Goal: Find specific page/section

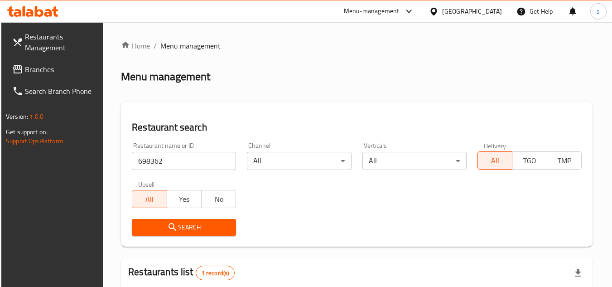
scroll to position [117, 0]
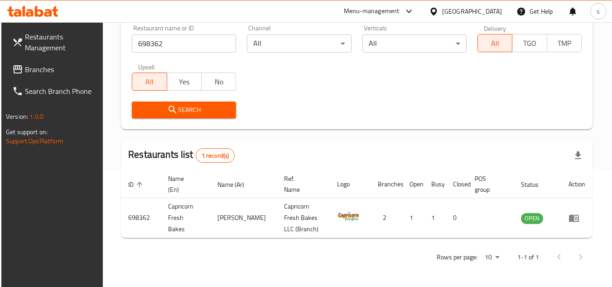
click at [449, 11] on div "[GEOGRAPHIC_DATA]" at bounding box center [472, 11] width 60 height 10
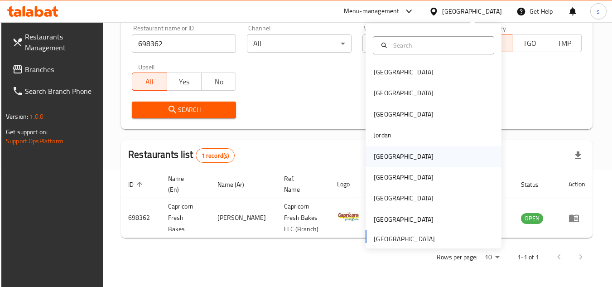
click at [394, 158] on div "[GEOGRAPHIC_DATA]" at bounding box center [433, 156] width 136 height 21
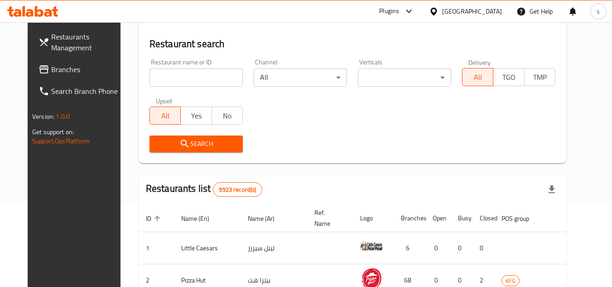
scroll to position [117, 0]
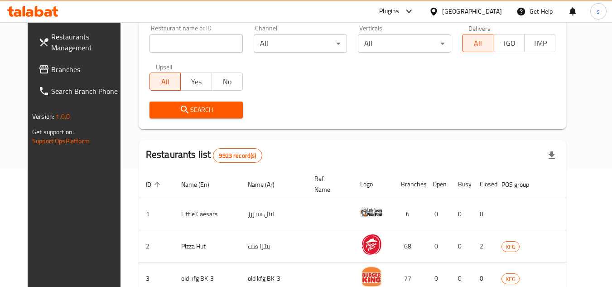
click at [51, 72] on span "Branches" at bounding box center [87, 69] width 72 height 11
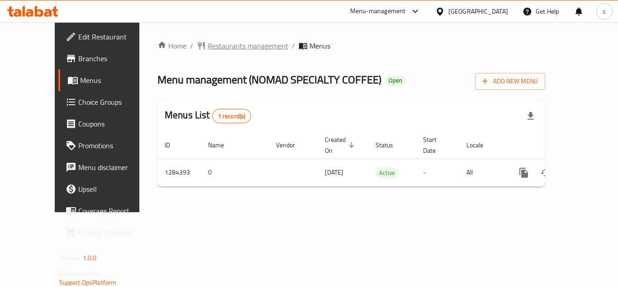
click at [208, 43] on span "Restaurants management" at bounding box center [248, 45] width 81 height 11
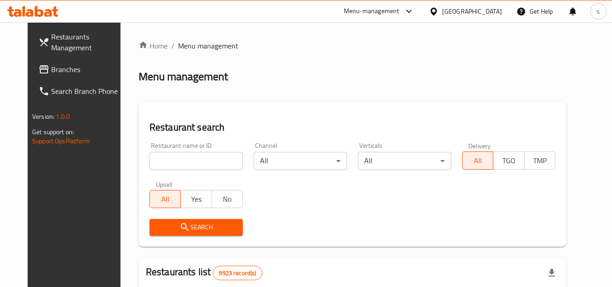
click at [178, 163] on input "search" at bounding box center [195, 161] width 93 height 18
paste input "695641"
type input "695641"
click button "Search" at bounding box center [195, 227] width 93 height 17
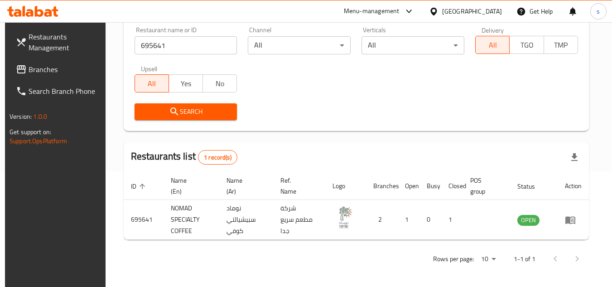
scroll to position [117, 0]
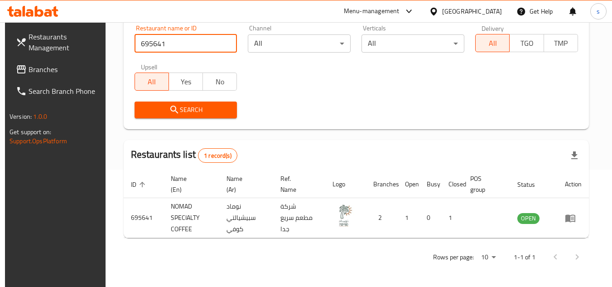
click at [497, 10] on div "[GEOGRAPHIC_DATA]" at bounding box center [472, 11] width 60 height 10
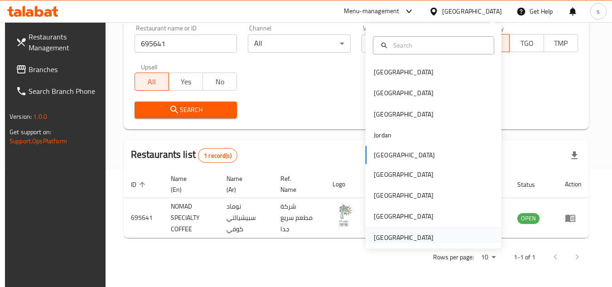
click at [391, 239] on div "[GEOGRAPHIC_DATA]" at bounding box center [404, 237] width 60 height 10
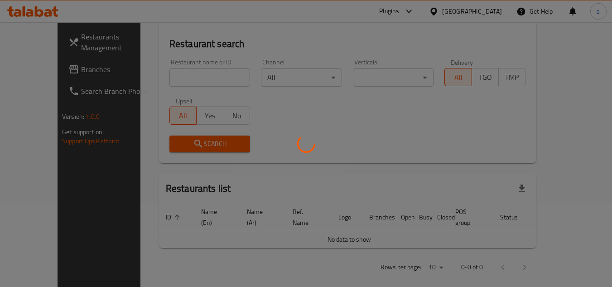
scroll to position [117, 0]
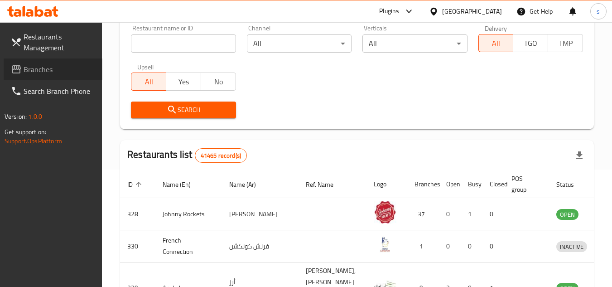
click at [35, 72] on span "Branches" at bounding box center [60, 69] width 72 height 11
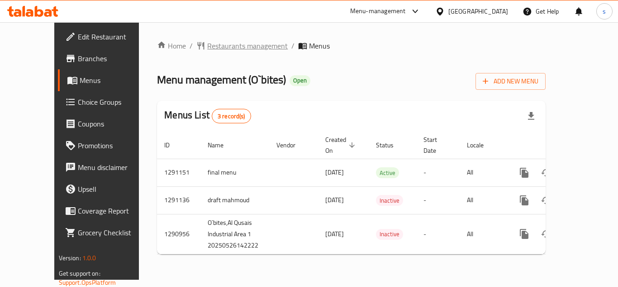
click at [207, 48] on span "Restaurants management" at bounding box center [247, 45] width 81 height 11
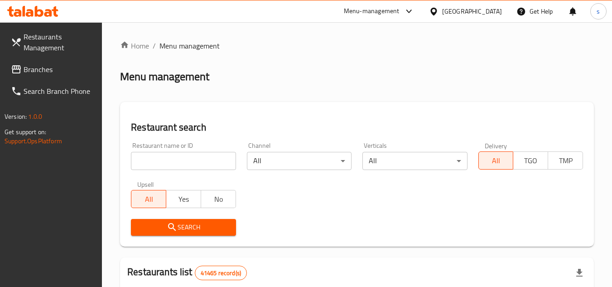
click at [178, 159] on input "search" at bounding box center [183, 161] width 105 height 18
paste input "698496"
type input "698496"
click button "Search" at bounding box center [183, 227] width 105 height 17
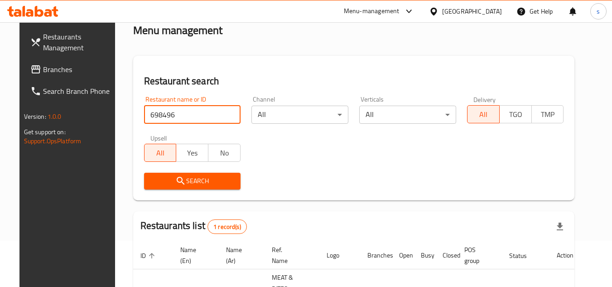
scroll to position [110, 0]
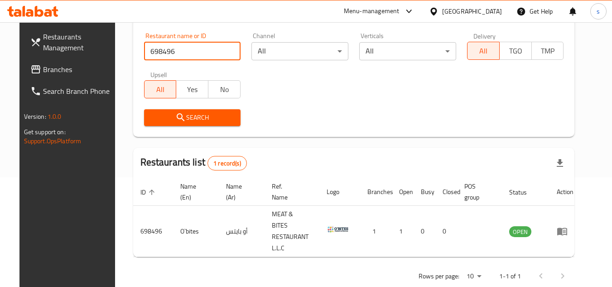
click at [369, 99] on div "Restaurant name or ID 698496 Restaurant name or ID Channel All ​ Verticals All …" at bounding box center [354, 79] width 431 height 104
